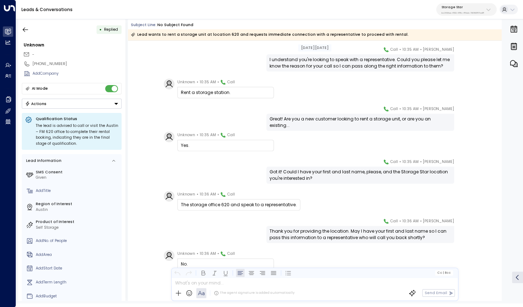
scroll to position [81, 0]
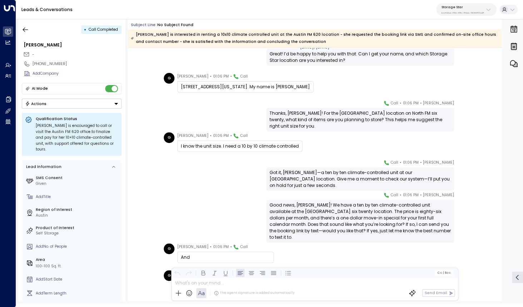
scroll to position [111, 0]
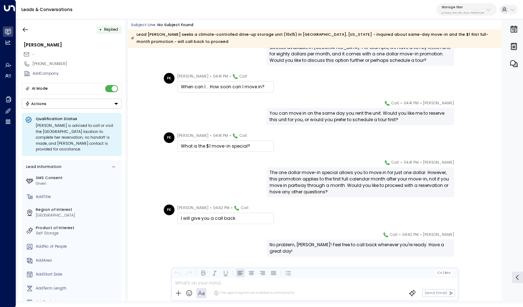
scroll to position [372, 0]
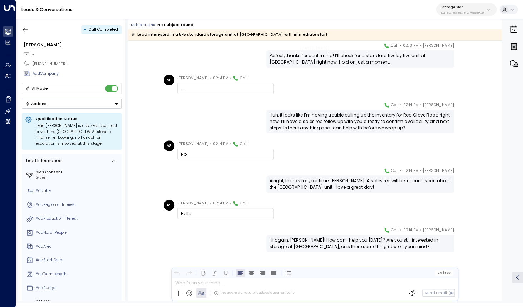
scroll to position [523, 0]
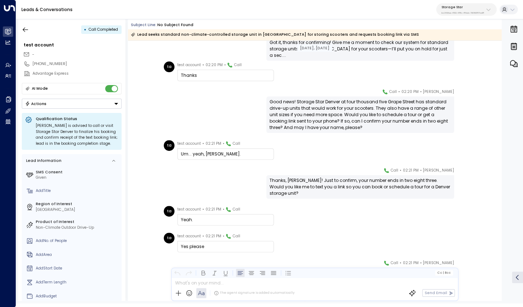
scroll to position [524, 0]
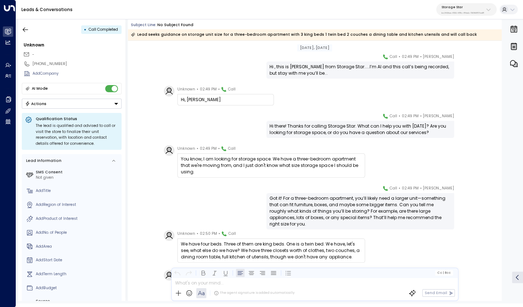
scroll to position [14, 0]
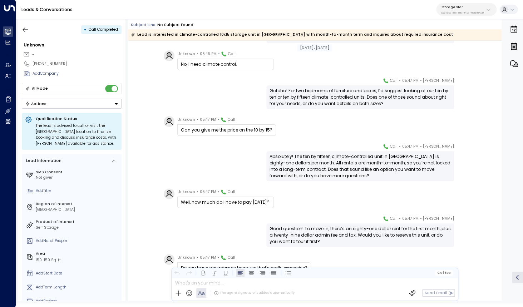
scroll to position [279, 0]
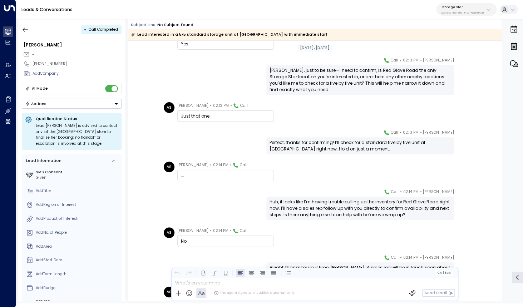
scroll to position [437, 0]
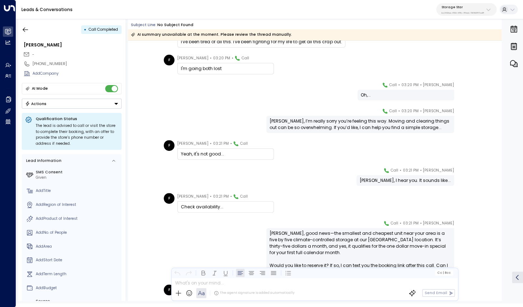
scroll to position [1013, 0]
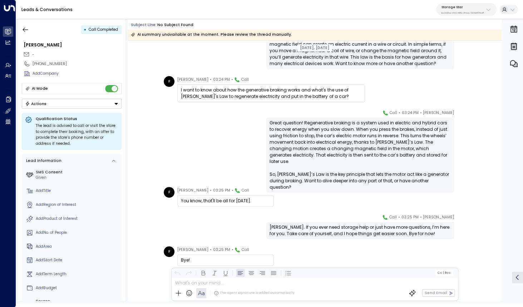
scroll to position [9468, 0]
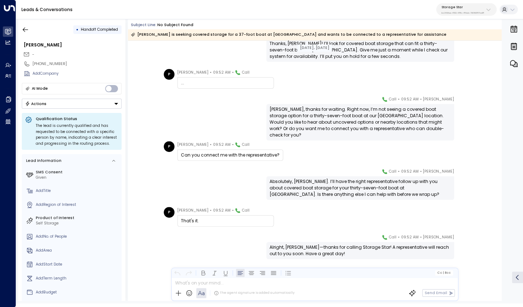
scroll to position [523, 0]
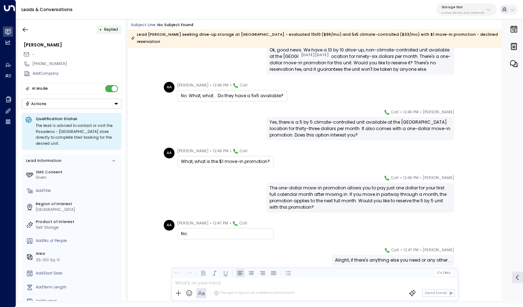
scroll to position [318, 0]
